Goal: Task Accomplishment & Management: Use online tool/utility

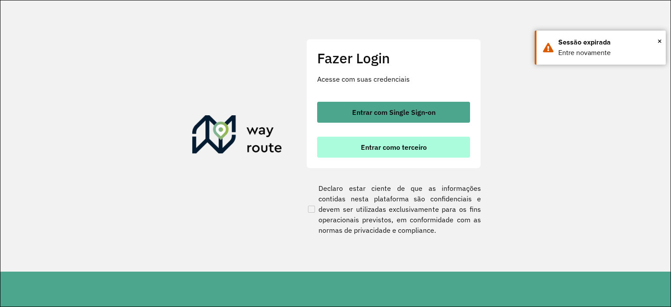
drag, startPoint x: 408, startPoint y: 151, endPoint x: 400, endPoint y: 150, distance: 8.8
click at [407, 151] on span "Entrar como terceiro" at bounding box center [394, 147] width 66 height 7
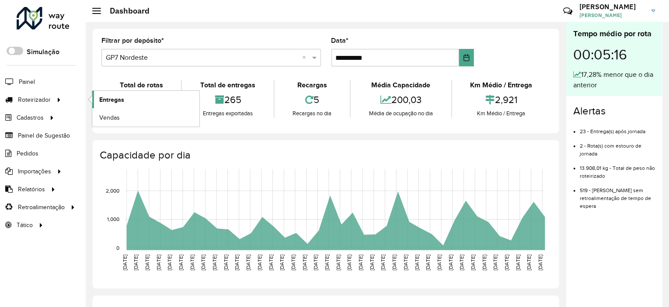
click at [111, 94] on link "Entregas" at bounding box center [145, 99] width 107 height 17
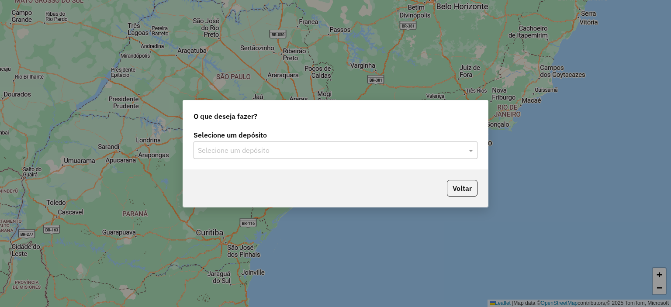
drag, startPoint x: 330, startPoint y: 151, endPoint x: 280, endPoint y: 162, distance: 51.4
click at [329, 150] on input "text" at bounding box center [327, 151] width 258 height 10
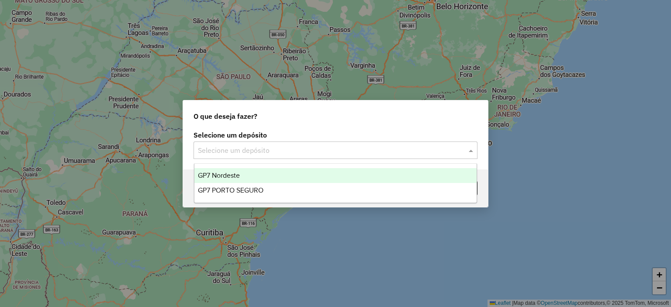
click at [229, 177] on span "GP7 Nordeste" at bounding box center [219, 175] width 42 height 7
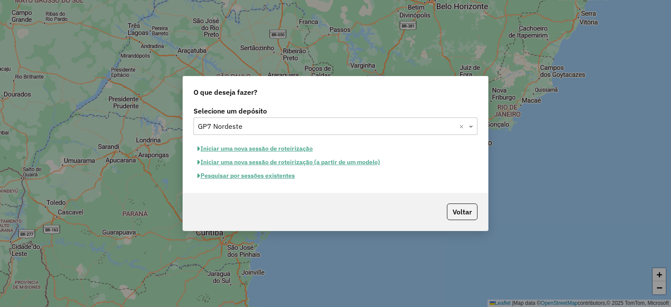
click at [252, 177] on button "Pesquisar por sessões existentes" at bounding box center [246, 176] width 105 height 14
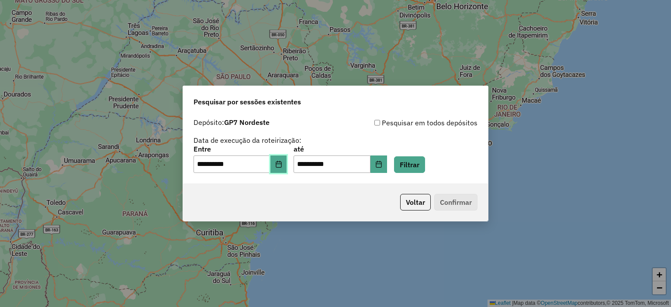
click at [282, 165] on icon "Choose Date" at bounding box center [279, 164] width 6 height 7
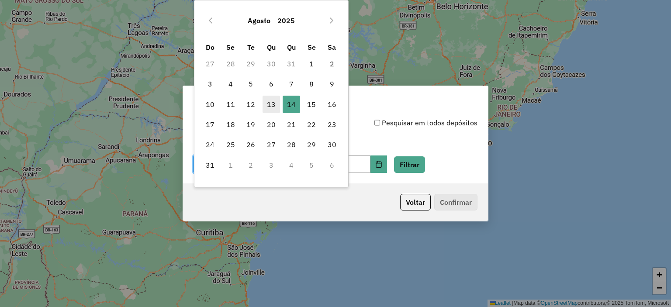
click at [264, 103] on span "13" at bounding box center [271, 104] width 17 height 17
type input "**********"
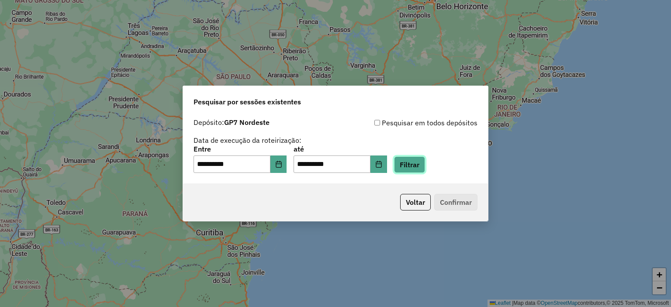
click at [416, 166] on button "Filtrar" at bounding box center [409, 164] width 31 height 17
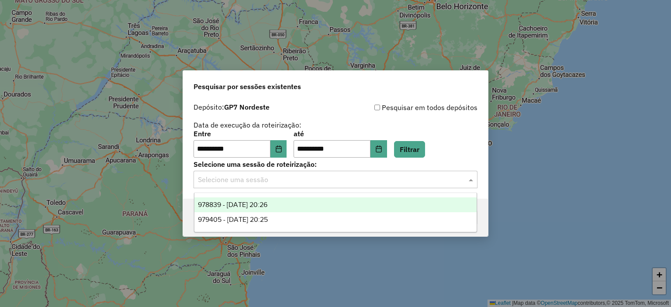
click at [341, 179] on input "text" at bounding box center [327, 180] width 258 height 10
click at [268, 208] on span "978839 - 13/08/2025 20:26" at bounding box center [233, 204] width 70 height 7
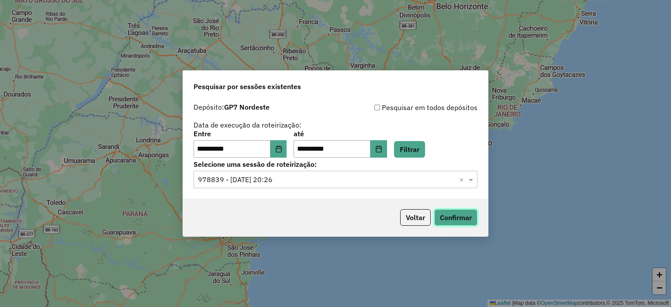
click at [466, 213] on button "Confirmar" at bounding box center [456, 217] width 43 height 17
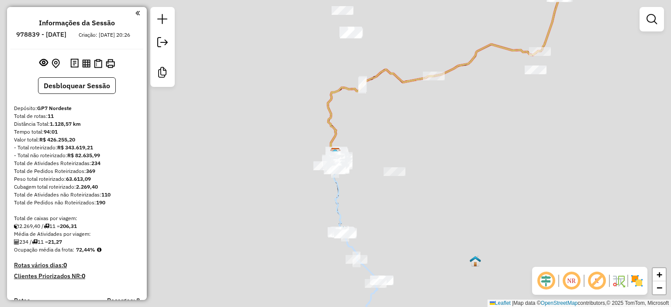
click at [0, 0] on div "Aguarde..." at bounding box center [0, 0] width 0 height 0
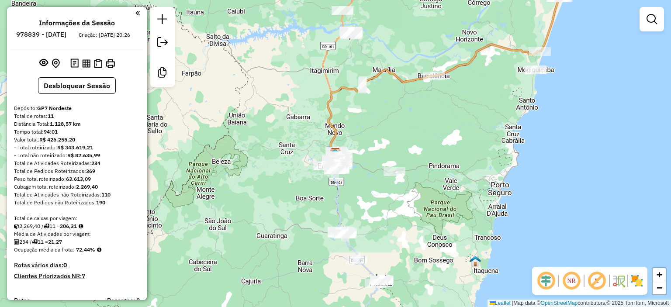
drag, startPoint x: 130, startPoint y: 7, endPoint x: 129, endPoint y: 15, distance: 8.8
click at [129, 10] on hb-router-mapa "Informações da Sessão 978839 - 13/08/2025 Criação: 12/08/2025 20:26 Desbloquear…" at bounding box center [335, 153] width 671 height 307
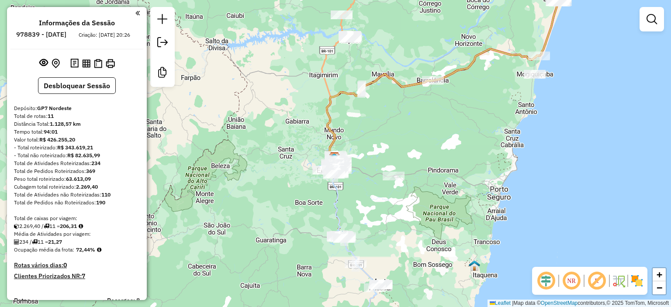
click at [136, 14] on em at bounding box center [138, 13] width 4 height 8
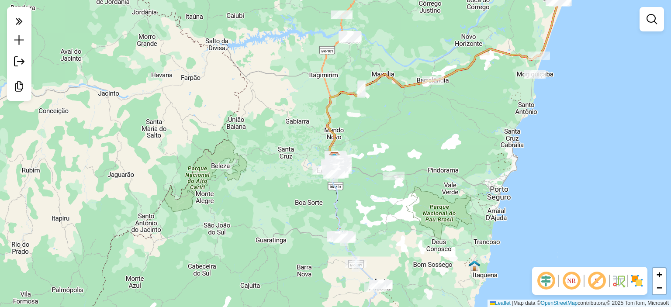
click at [29, 19] on div at bounding box center [19, 54] width 24 height 94
click at [20, 24] on icon at bounding box center [19, 21] width 7 height 12
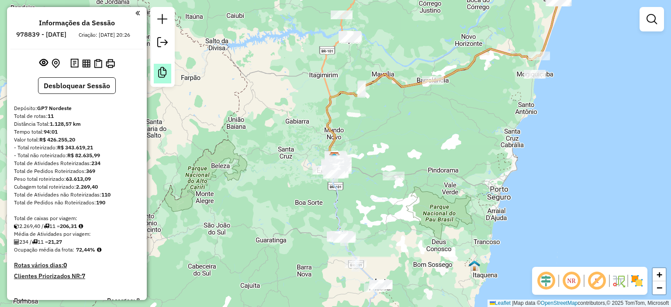
click at [164, 40] on em at bounding box center [162, 42] width 10 height 10
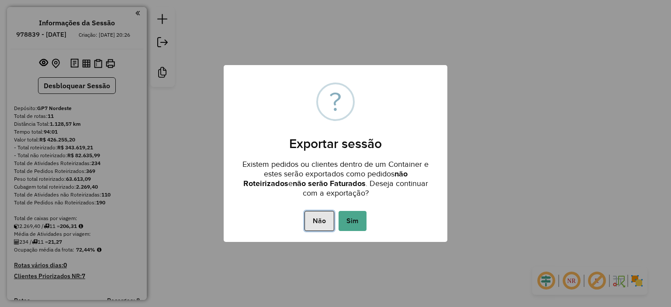
click at [323, 223] on button "Não" at bounding box center [319, 221] width 29 height 20
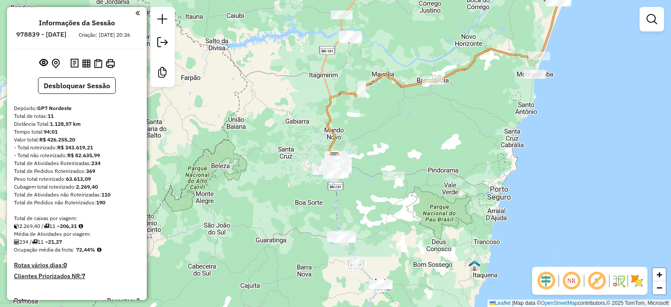
click at [136, 14] on em at bounding box center [138, 13] width 4 height 8
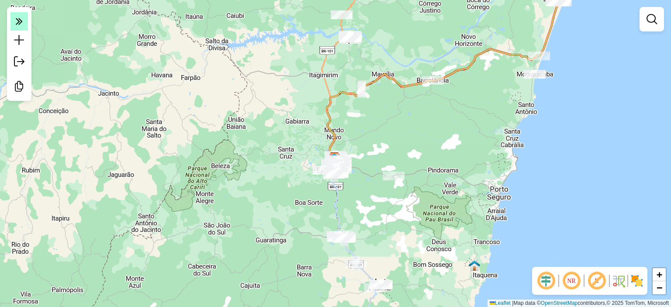
click at [19, 26] on icon at bounding box center [19, 21] width 7 height 12
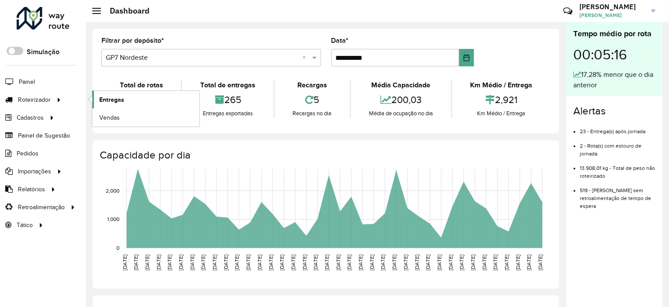
click at [127, 99] on link "Entregas" at bounding box center [145, 99] width 107 height 17
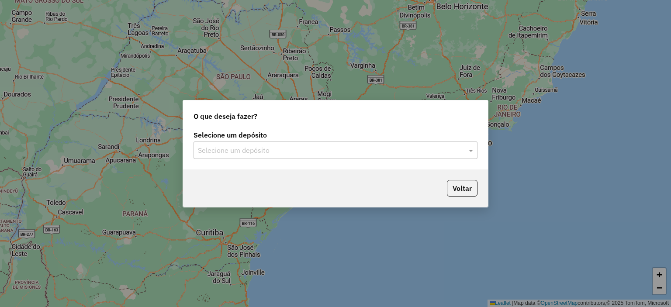
click at [254, 150] on input "text" at bounding box center [327, 151] width 258 height 10
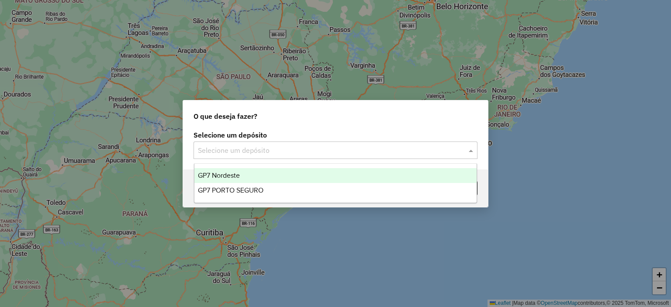
drag, startPoint x: 224, startPoint y: 174, endPoint x: 229, endPoint y: 173, distance: 5.1
click at [225, 174] on span "GP7 Nordeste" at bounding box center [219, 175] width 42 height 7
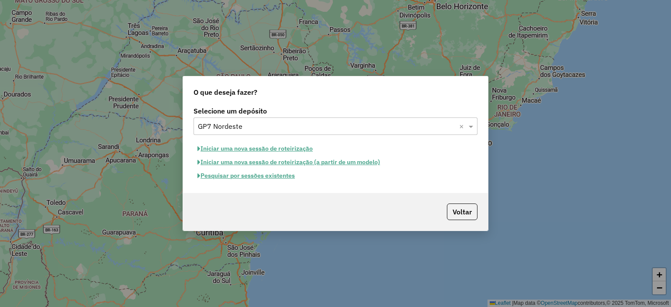
click at [253, 175] on button "Pesquisar por sessões existentes" at bounding box center [246, 176] width 105 height 14
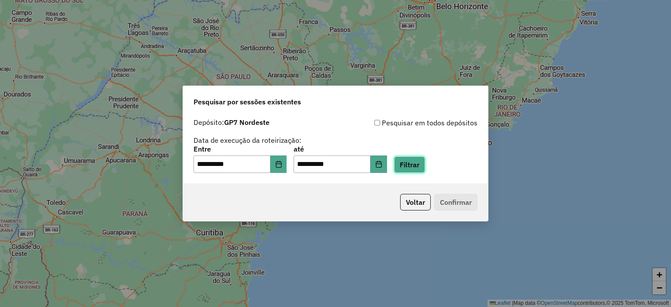
click at [422, 169] on button "Filtrar" at bounding box center [409, 164] width 31 height 17
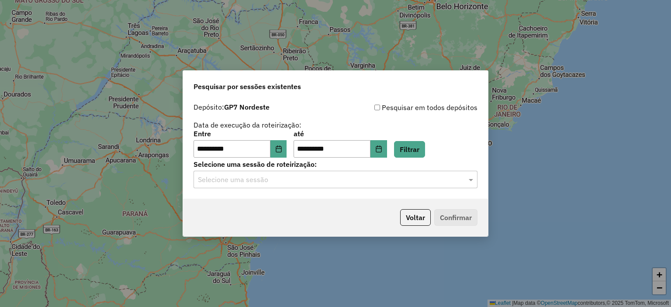
drag, startPoint x: 353, startPoint y: 173, endPoint x: 304, endPoint y: 192, distance: 52.2
click at [352, 173] on div "Selecione uma sessão" at bounding box center [336, 179] width 284 height 17
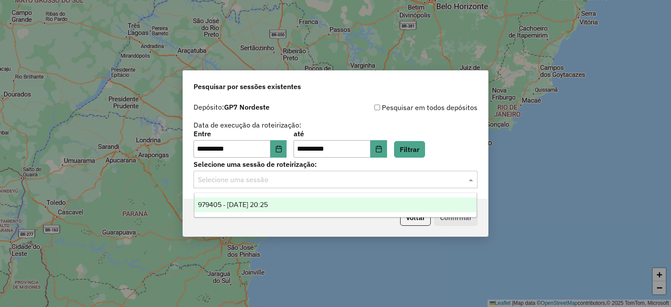
click at [248, 211] on div "979405 - 14/08/2025 20:25" at bounding box center [336, 205] width 283 height 15
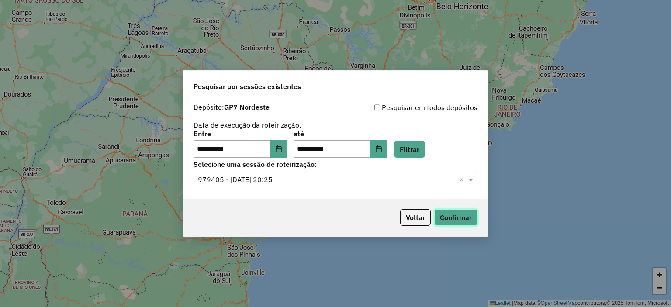
click at [460, 220] on button "Confirmar" at bounding box center [456, 217] width 43 height 17
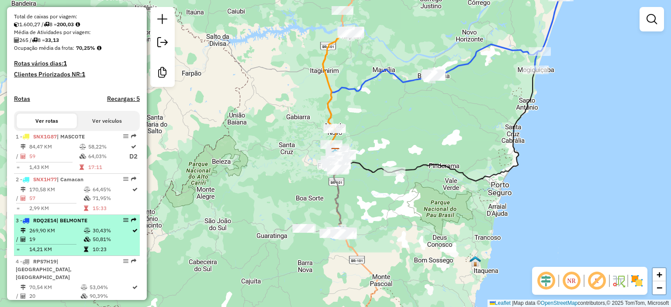
scroll to position [219, 0]
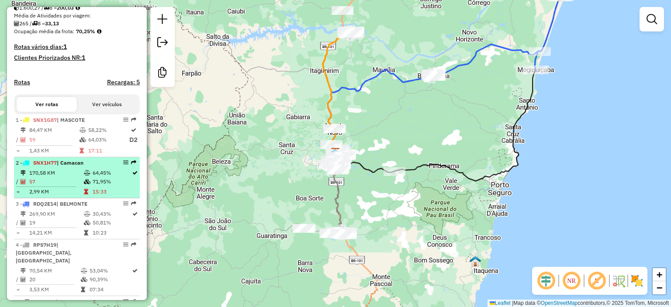
click at [84, 176] on icon at bounding box center [87, 172] width 7 height 5
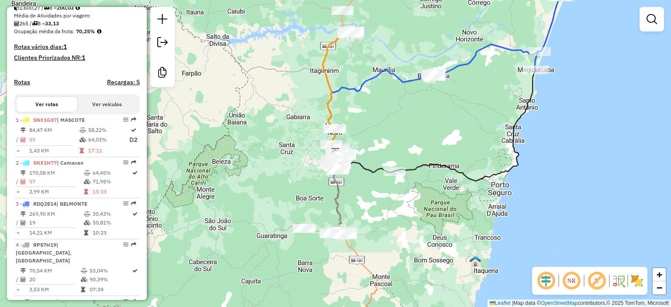
select select "**********"
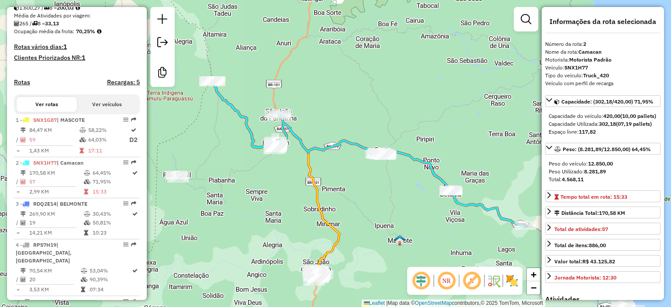
drag, startPoint x: 355, startPoint y: 191, endPoint x: 336, endPoint y: 173, distance: 26.0
click at [350, 188] on div "Janela de atendimento Grade de atendimento Capacidade Transportadoras Veículos …" at bounding box center [335, 153] width 671 height 307
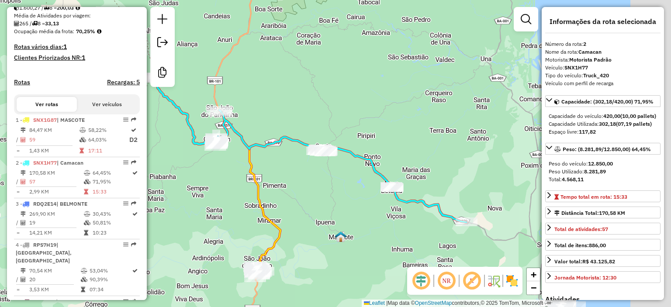
drag, startPoint x: 339, startPoint y: 185, endPoint x: 302, endPoint y: 180, distance: 37.5
click at [302, 181] on div "Janela de atendimento Grade de atendimento Capacidade Transportadoras Veículos …" at bounding box center [335, 153] width 671 height 307
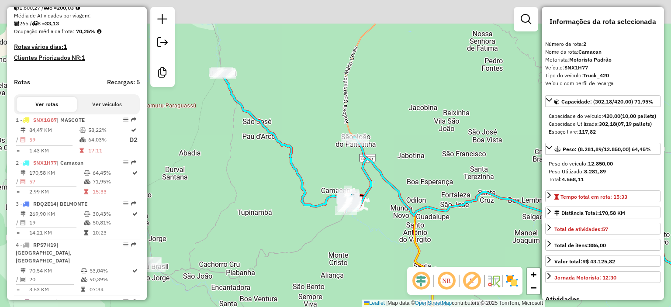
drag, startPoint x: 209, startPoint y: 116, endPoint x: 248, endPoint y: 157, distance: 57.2
click at [248, 157] on div "Janela de atendimento Grade de atendimento Capacidade Transportadoras Veículos …" at bounding box center [335, 153] width 671 height 307
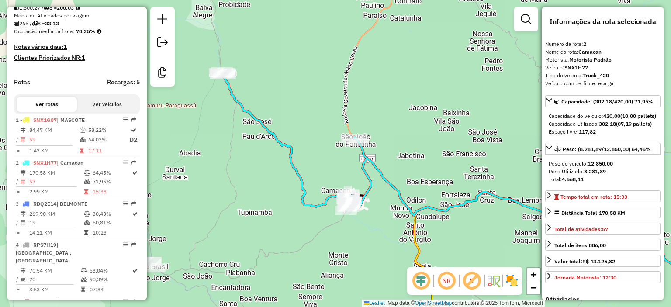
click at [259, 125] on icon at bounding box center [480, 196] width 517 height 251
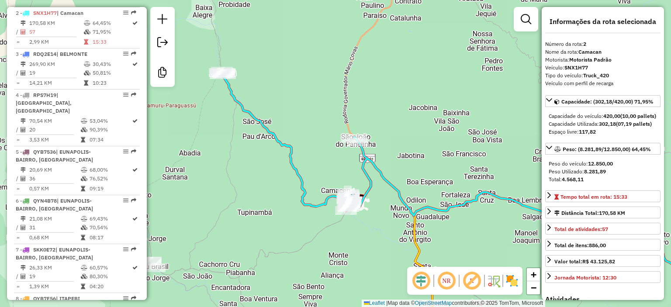
scroll to position [376, 0]
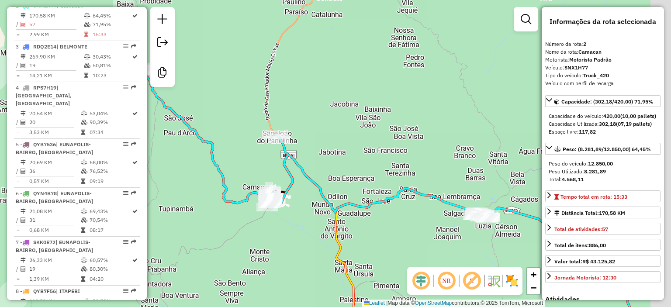
drag, startPoint x: 421, startPoint y: 181, endPoint x: 233, endPoint y: 160, distance: 188.3
click at [233, 160] on div "Janela de atendimento Grade de atendimento Capacidade Transportadoras Veículos …" at bounding box center [335, 153] width 671 height 307
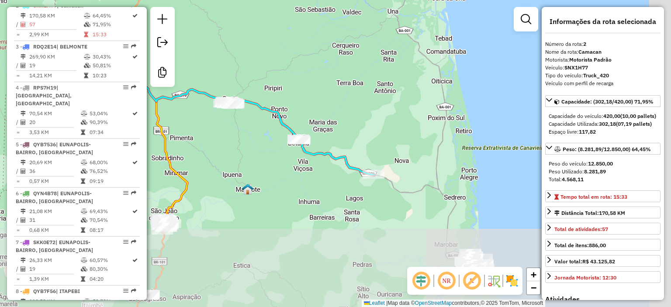
drag, startPoint x: 369, startPoint y: 225, endPoint x: 289, endPoint y: 151, distance: 108.9
click at [285, 145] on div "Janela de atendimento Grade de atendimento Capacidade Transportadoras Veículos …" at bounding box center [335, 153] width 671 height 307
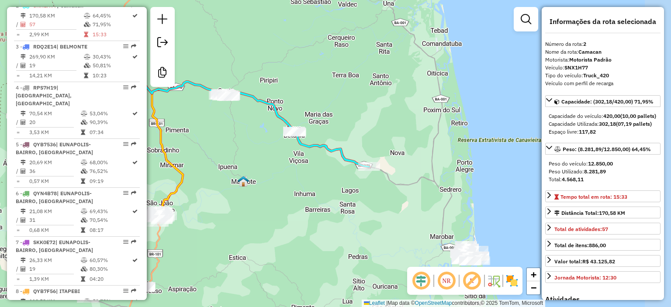
drag, startPoint x: 428, startPoint y: 211, endPoint x: 417, endPoint y: 185, distance: 28.2
click at [417, 185] on div "Janela de atendimento Grade de atendimento Capacidade Transportadoras Veículos …" at bounding box center [335, 153] width 671 height 307
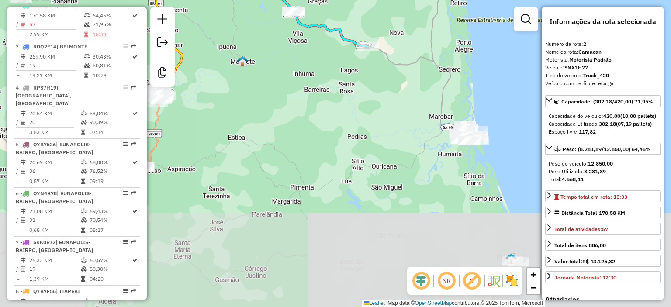
drag, startPoint x: 364, startPoint y: 213, endPoint x: 371, endPoint y: 111, distance: 101.6
click at [371, 111] on div "Janela de atendimento Grade de atendimento Capacidade Transportadoras Veículos …" at bounding box center [335, 153] width 671 height 307
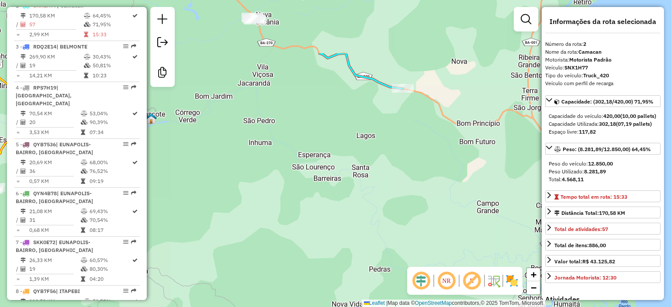
drag, startPoint x: 350, startPoint y: 57, endPoint x: 390, endPoint y: 141, distance: 93.1
click at [390, 141] on div "Janela de atendimento Grade de atendimento Capacidade Transportadoras Veículos …" at bounding box center [335, 153] width 671 height 307
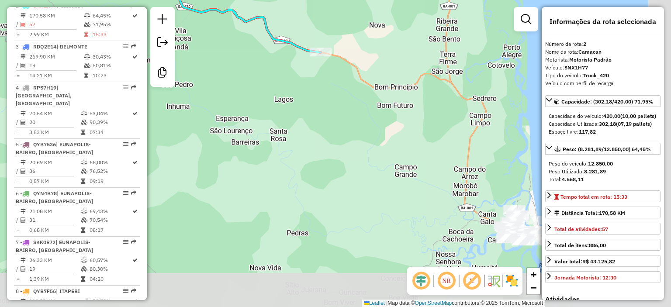
drag, startPoint x: 432, startPoint y: 159, endPoint x: 367, endPoint y: 97, distance: 89.7
click at [367, 97] on div "Janela de atendimento Grade de atendimento Capacidade Transportadoras Veículos …" at bounding box center [335, 153] width 671 height 307
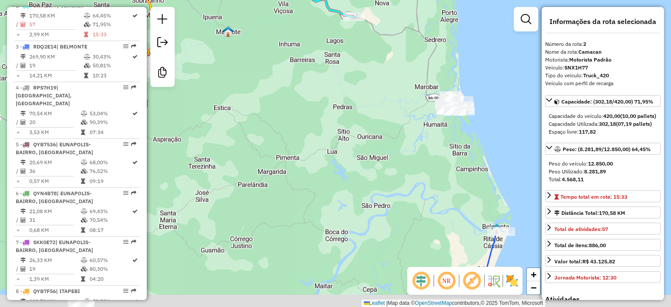
drag, startPoint x: 351, startPoint y: 192, endPoint x: 361, endPoint y: 131, distance: 62.0
click at [360, 132] on div "Janela de atendimento Grade de atendimento Capacidade Transportadoras Veículos …" at bounding box center [335, 153] width 671 height 307
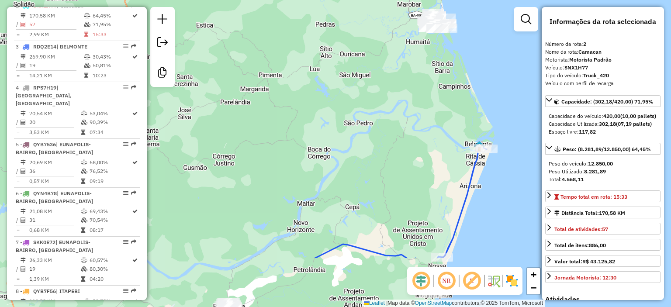
drag, startPoint x: 371, startPoint y: 191, endPoint x: 352, endPoint y: 116, distance: 77.5
click at [353, 111] on div "Janela de atendimento Grade de atendimento Capacidade Transportadoras Veículos …" at bounding box center [335, 153] width 671 height 307
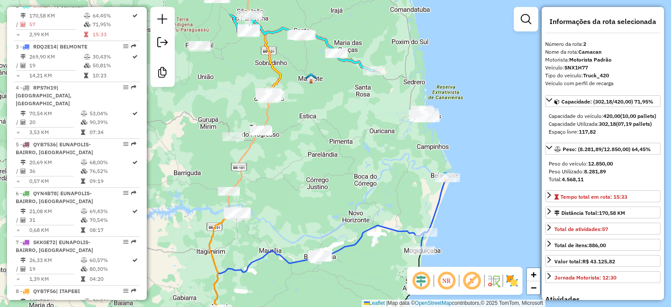
drag, startPoint x: 329, startPoint y: 117, endPoint x: 355, endPoint y: 129, distance: 28.8
click at [355, 129] on div "Janela de atendimento Grade de atendimento Capacidade Transportadoras Veículos …" at bounding box center [335, 153] width 671 height 307
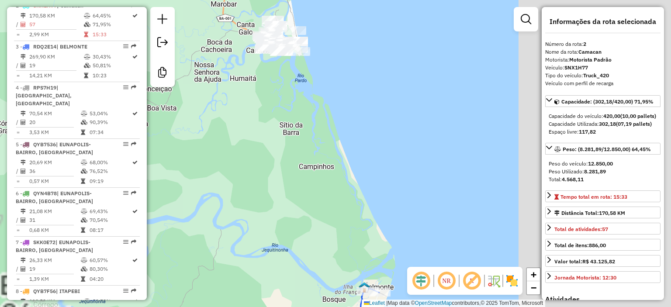
drag, startPoint x: 216, startPoint y: 144, endPoint x: 219, endPoint y: 140, distance: 4.6
click at [219, 143] on div "Janela de atendimento Grade de atendimento Capacidade Transportadoras Veículos …" at bounding box center [335, 153] width 671 height 307
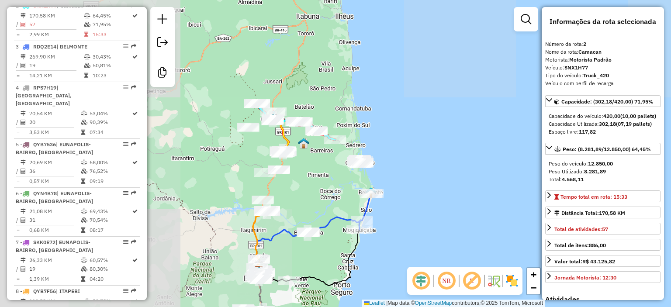
drag, startPoint x: 182, startPoint y: 106, endPoint x: 336, endPoint y: 174, distance: 168.5
click at [336, 174] on div "Janela de atendimento Grade de atendimento Capacidade Transportadoras Veículos …" at bounding box center [335, 153] width 671 height 307
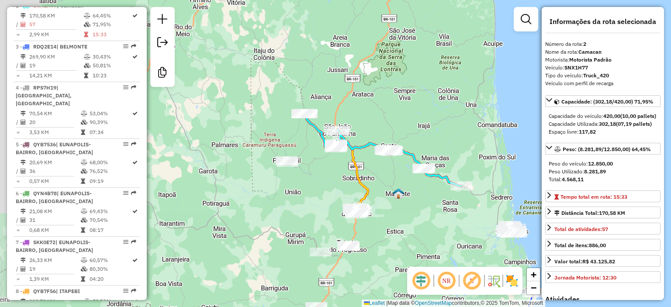
drag, startPoint x: 209, startPoint y: 150, endPoint x: 330, endPoint y: 200, distance: 130.9
click at [330, 200] on div "Janela de atendimento Grade de atendimento Capacidade Transportadoras Veículos …" at bounding box center [335, 153] width 671 height 307
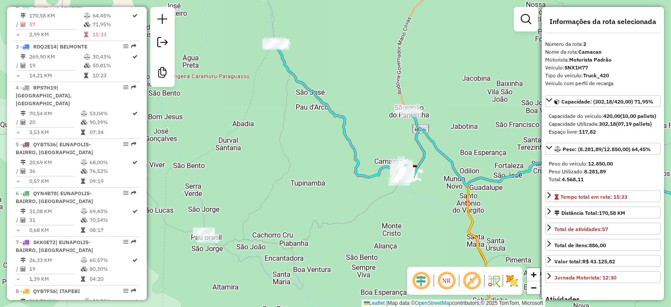
drag, startPoint x: 337, startPoint y: 83, endPoint x: 309, endPoint y: 95, distance: 30.4
click at [309, 95] on icon at bounding box center [494, 127] width 438 height 171
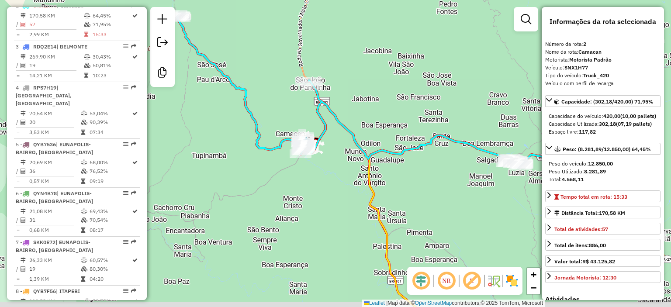
drag, startPoint x: 355, startPoint y: 113, endPoint x: 256, endPoint y: 82, distance: 104.0
click at [256, 82] on div "Janela de atendimento Grade de atendimento Capacidade Transportadoras Veículos …" at bounding box center [335, 153] width 671 height 307
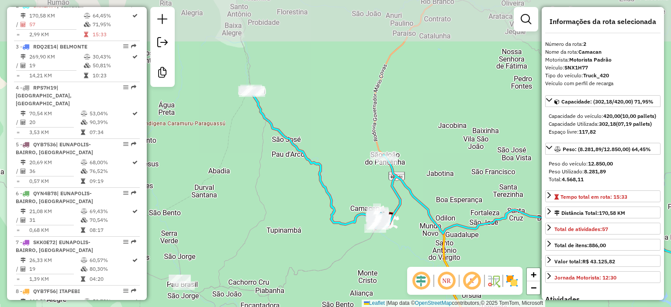
drag, startPoint x: 381, startPoint y: 107, endPoint x: 334, endPoint y: 165, distance: 74.3
click at [402, 184] on icon at bounding box center [506, 214] width 510 height 251
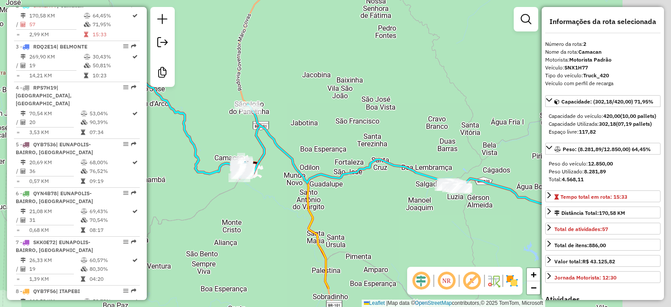
drag, startPoint x: 420, startPoint y: 213, endPoint x: 279, endPoint y: 161, distance: 149.5
click at [279, 161] on div "Janela de atendimento Grade de atendimento Capacidade Transportadoras Veículos …" at bounding box center [335, 153] width 671 height 307
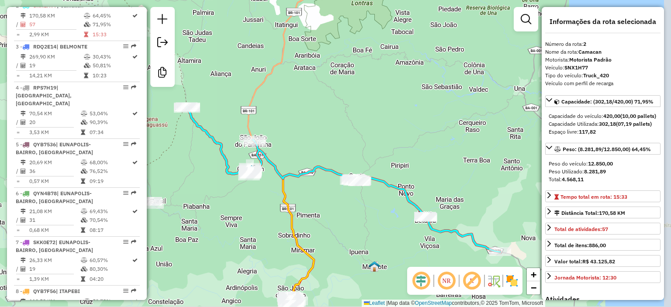
drag, startPoint x: 427, startPoint y: 229, endPoint x: 406, endPoint y: 225, distance: 21.4
click at [406, 225] on div "Janela de atendimento Grade de atendimento Capacidade Transportadoras Veículos …" at bounding box center [335, 153] width 671 height 307
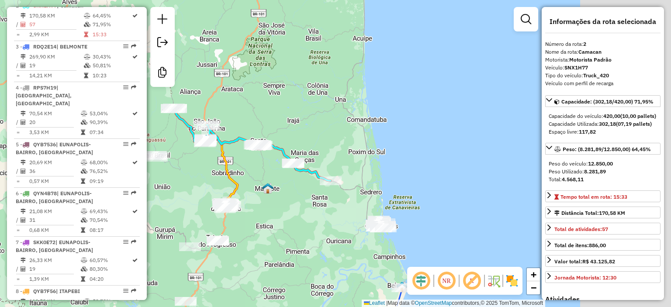
drag, startPoint x: 352, startPoint y: 167, endPoint x: 335, endPoint y: 160, distance: 19.2
click at [334, 160] on div "Janela de atendimento Grade de atendimento Capacidade Transportadoras Veículos …" at bounding box center [335, 153] width 671 height 307
